Goal: Browse casually

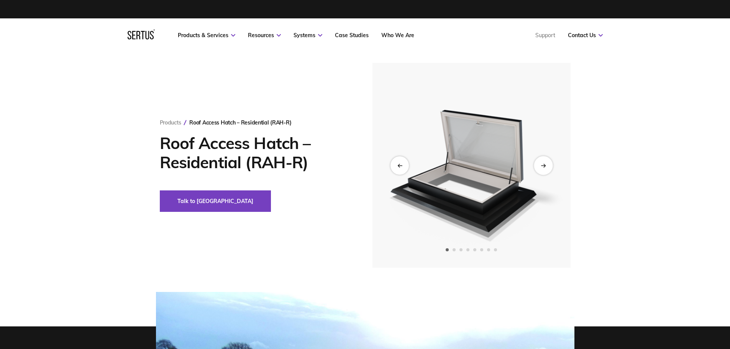
click at [542, 165] on icon "Next slide" at bounding box center [542, 165] width 5 height 4
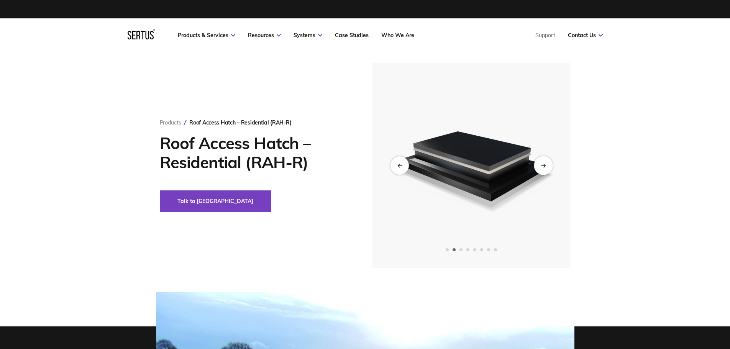
click at [542, 165] on icon "Next slide" at bounding box center [542, 165] width 5 height 4
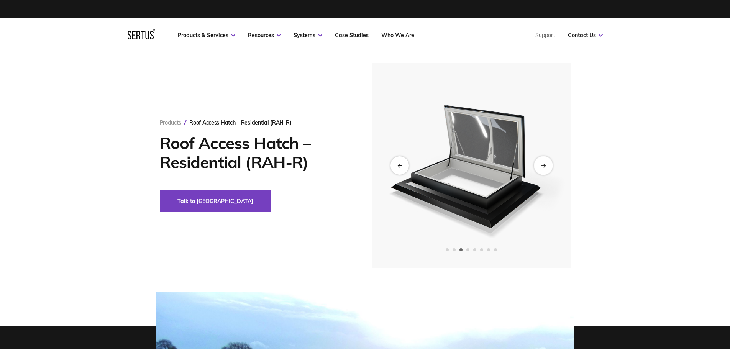
click at [542, 165] on icon "Next slide" at bounding box center [542, 165] width 5 height 4
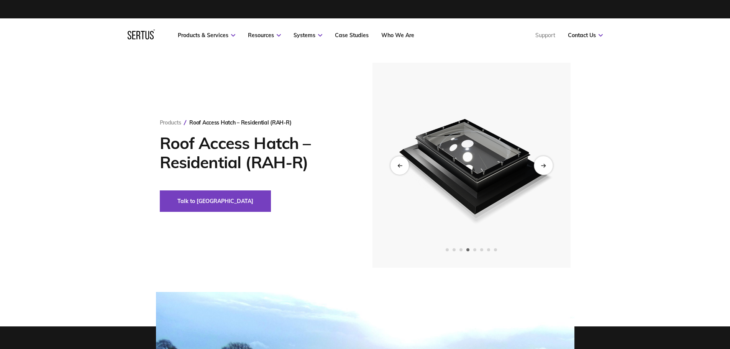
click at [542, 165] on icon "Next slide" at bounding box center [542, 165] width 5 height 4
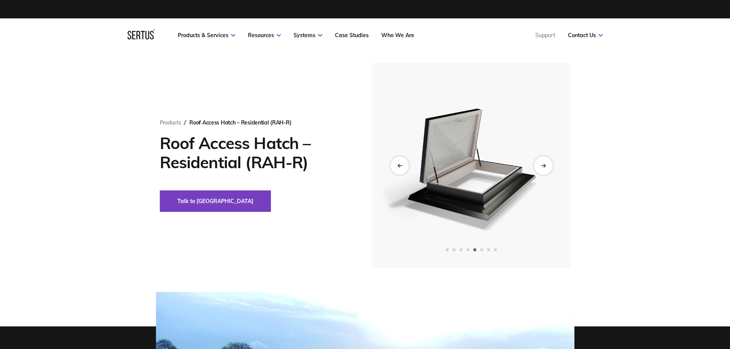
click at [542, 165] on icon "Next slide" at bounding box center [542, 165] width 5 height 4
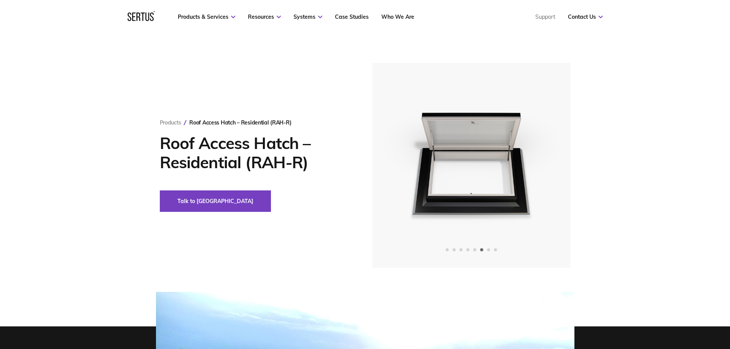
drag, startPoint x: 104, startPoint y: 160, endPoint x: 98, endPoint y: 99, distance: 61.2
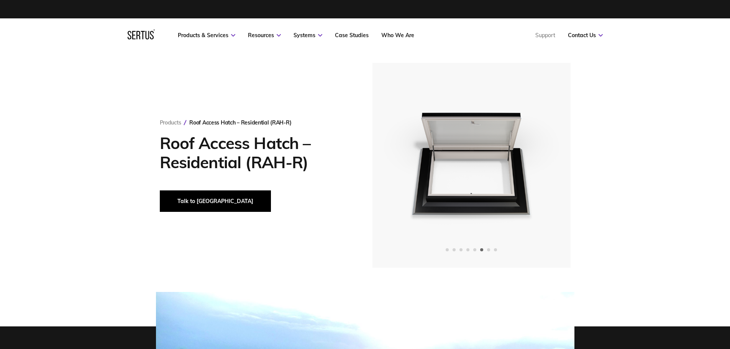
click at [205, 202] on button "Talk to [GEOGRAPHIC_DATA]" at bounding box center [215, 200] width 111 height 21
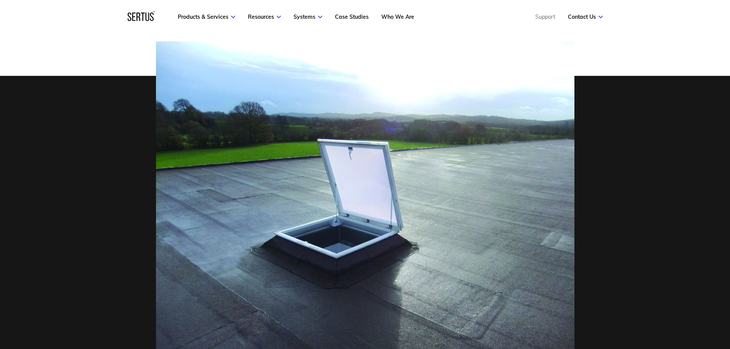
scroll to position [268, 0]
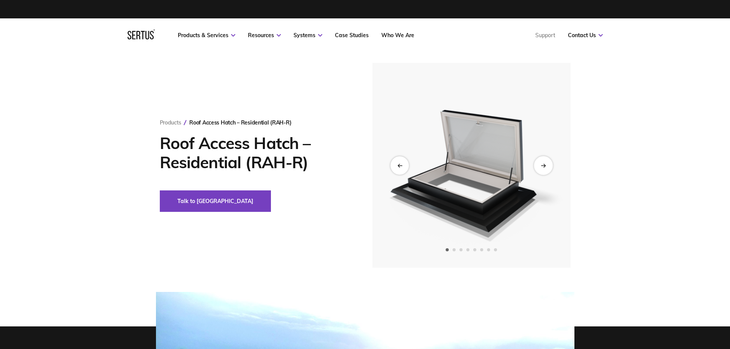
click at [540, 164] on div "Next slide" at bounding box center [543, 165] width 19 height 19
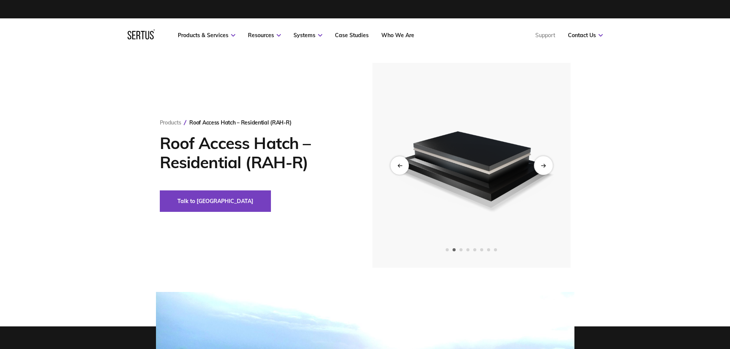
click at [542, 163] on div "Next slide" at bounding box center [543, 165] width 19 height 19
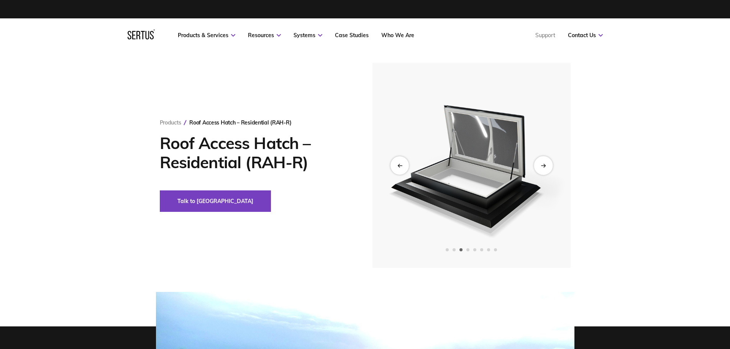
click at [542, 163] on div "Next slide" at bounding box center [543, 165] width 19 height 19
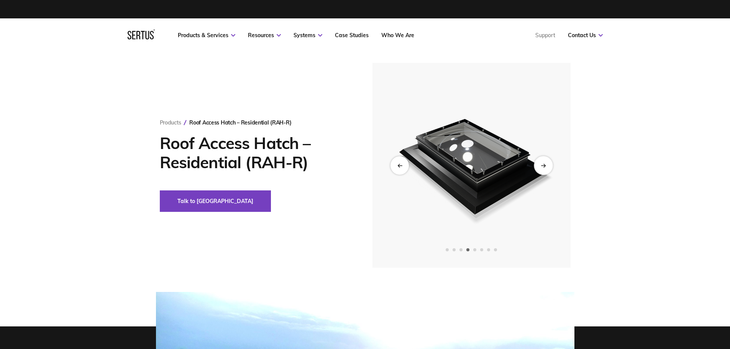
click at [542, 163] on div "Next slide" at bounding box center [543, 165] width 19 height 19
